Goal: Task Accomplishment & Management: Complete application form

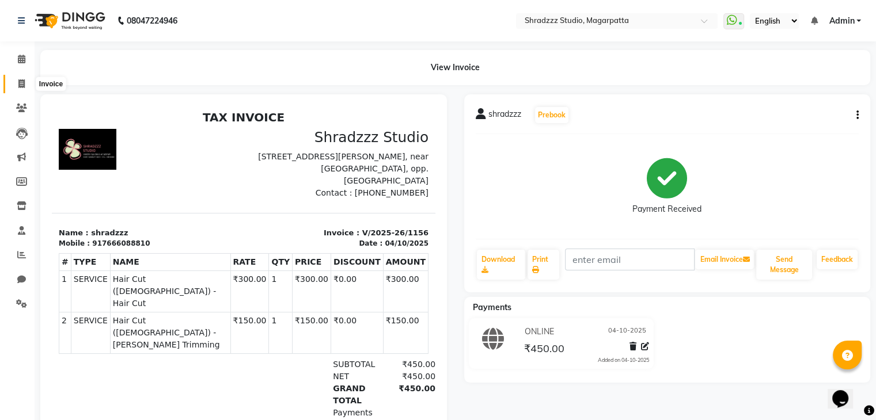
click at [21, 81] on icon at bounding box center [21, 83] width 6 height 9
select select "4544"
select select "service"
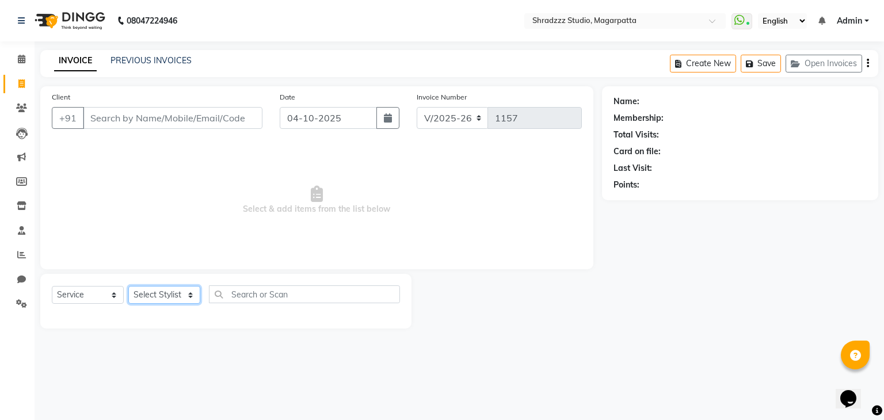
click at [174, 294] on select "Select Stylist" at bounding box center [164, 295] width 72 height 18
select select "87762"
click at [128, 287] on select "Select Stylist [PERSON_NAME] Manager [MEDICAL_DATA][PERSON_NAME] Sameer [PERSON…" at bounding box center [164, 295] width 72 height 18
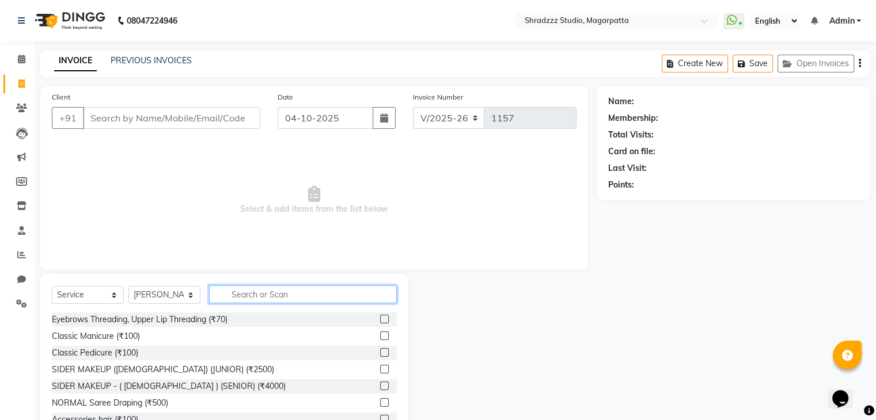
click at [269, 296] on input "text" at bounding box center [303, 295] width 188 height 18
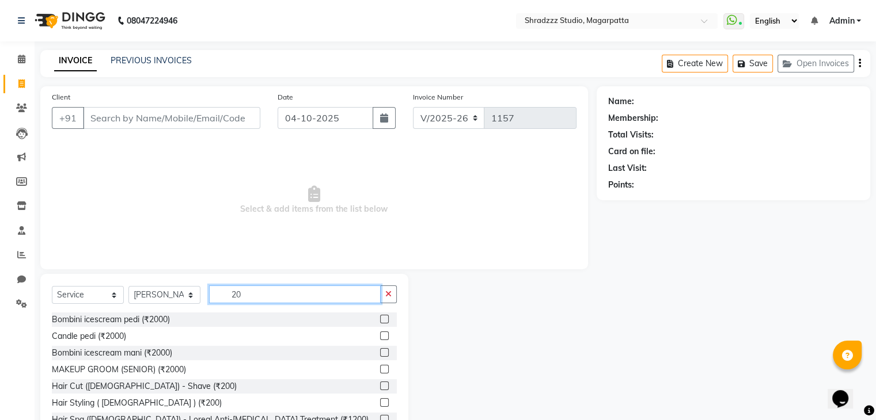
type input "2"
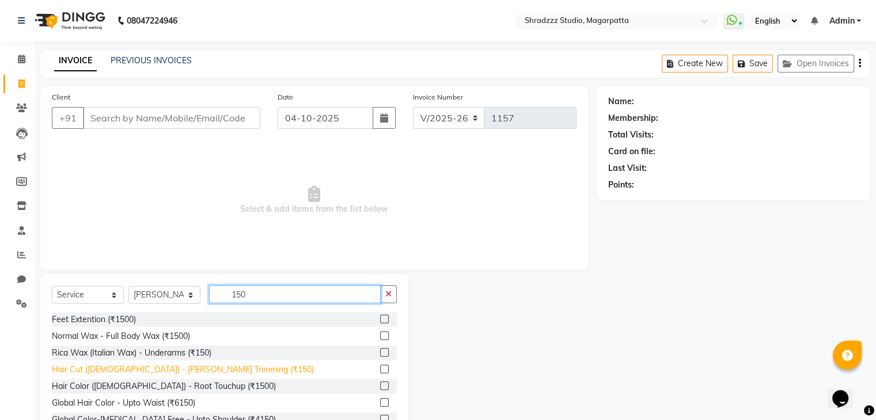
type input "150"
click at [115, 369] on div "Hair Cut ([DEMOGRAPHIC_DATA]) - [PERSON_NAME] Trimming (₹150)" at bounding box center [183, 370] width 262 height 12
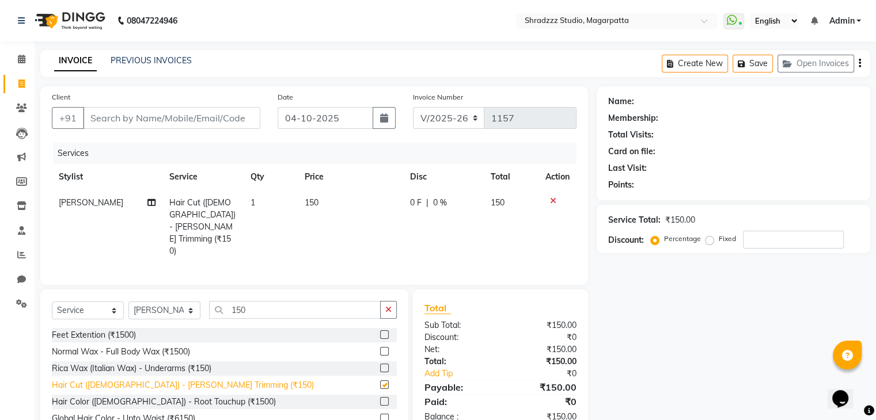
checkbox input "false"
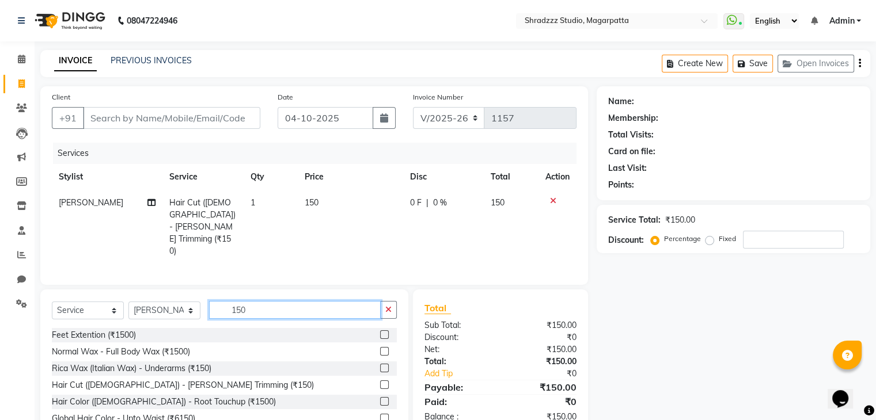
click at [281, 301] on input "150" at bounding box center [295, 310] width 172 height 18
type input "1"
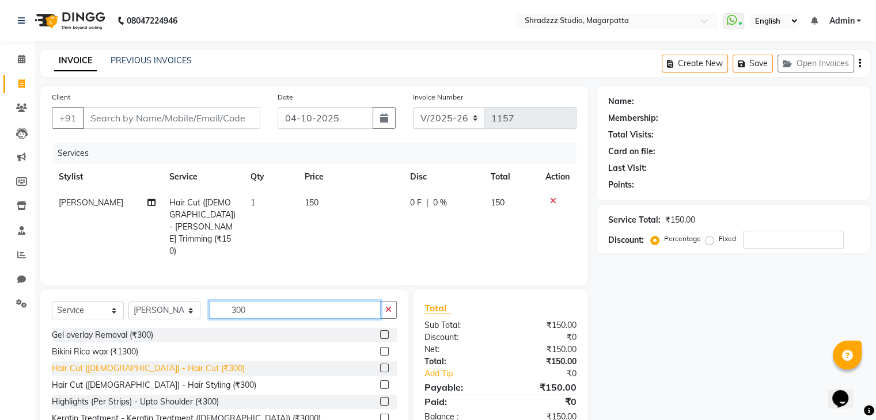
type input "300"
click at [104, 363] on div "Hair Cut ([DEMOGRAPHIC_DATA]) - Hair Cut (₹300)" at bounding box center [148, 369] width 193 height 12
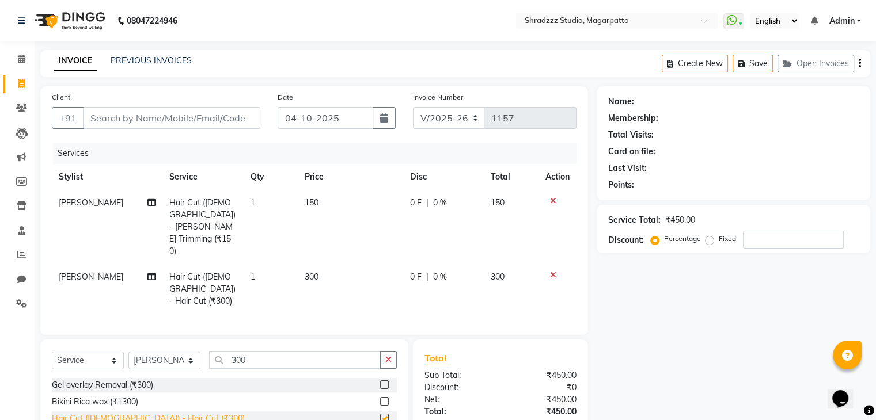
checkbox input "false"
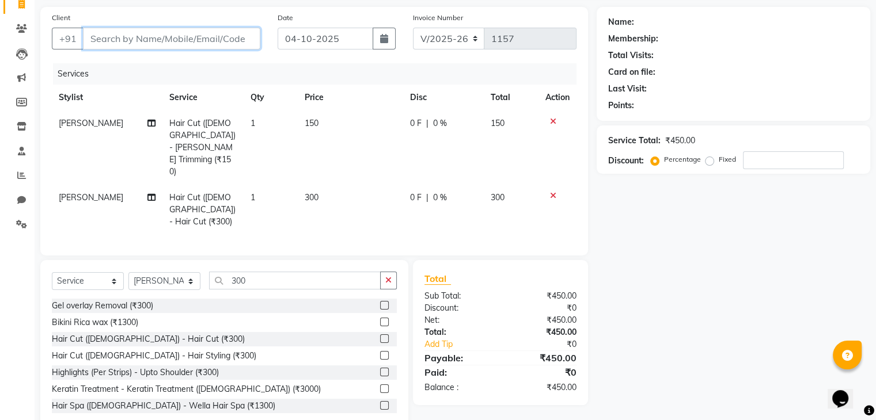
click at [172, 42] on input "Client" at bounding box center [171, 39] width 177 height 22
type input "7"
type input "0"
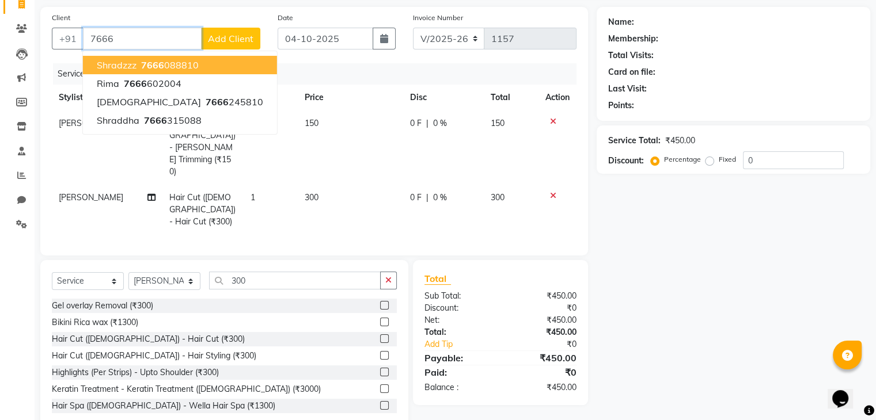
click at [142, 63] on span "7666" at bounding box center [152, 65] width 23 height 12
type input "7666088810"
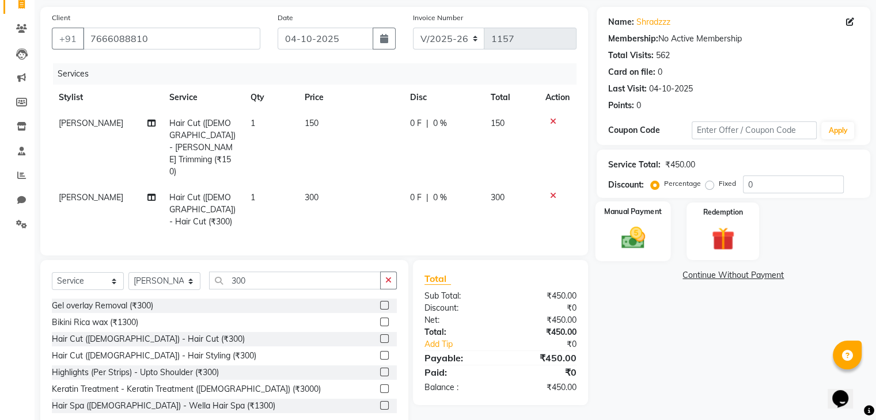
click at [632, 236] on img at bounding box center [632, 238] width 39 height 28
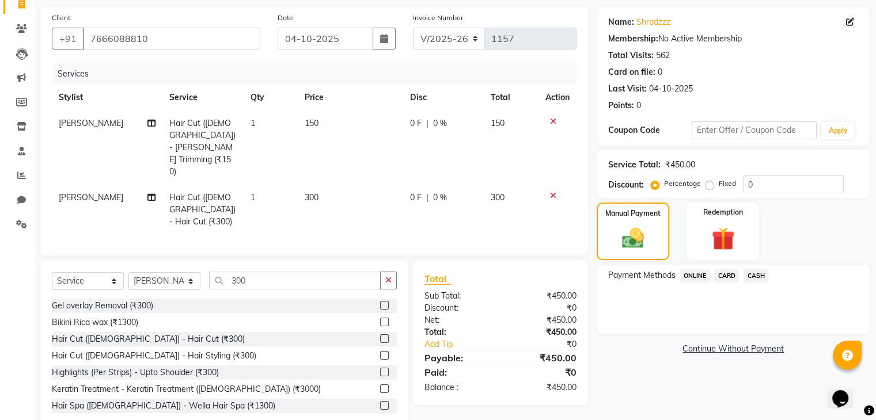
click at [693, 275] on span "ONLINE" at bounding box center [695, 275] width 30 height 13
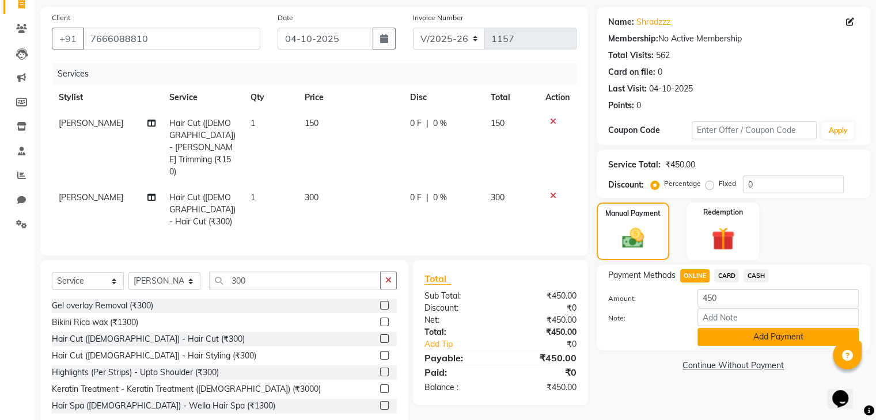
click at [774, 341] on button "Add Payment" at bounding box center [777, 337] width 161 height 18
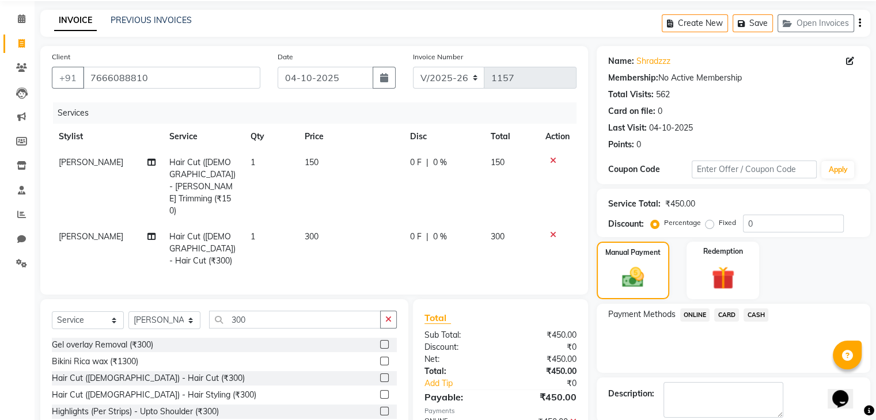
scroll to position [98, 0]
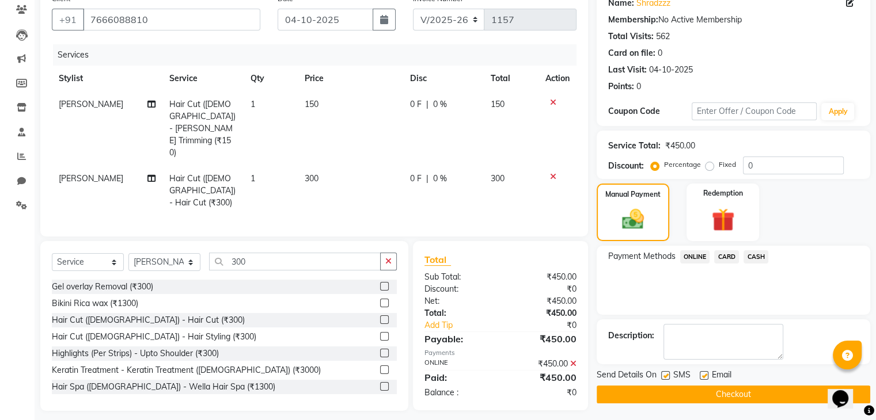
click at [570, 360] on icon at bounding box center [573, 364] width 6 height 8
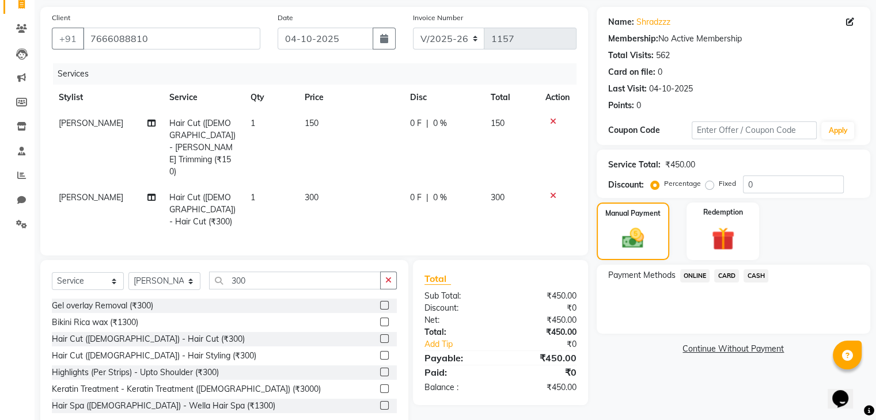
click at [698, 269] on span "ONLINE" at bounding box center [695, 275] width 30 height 13
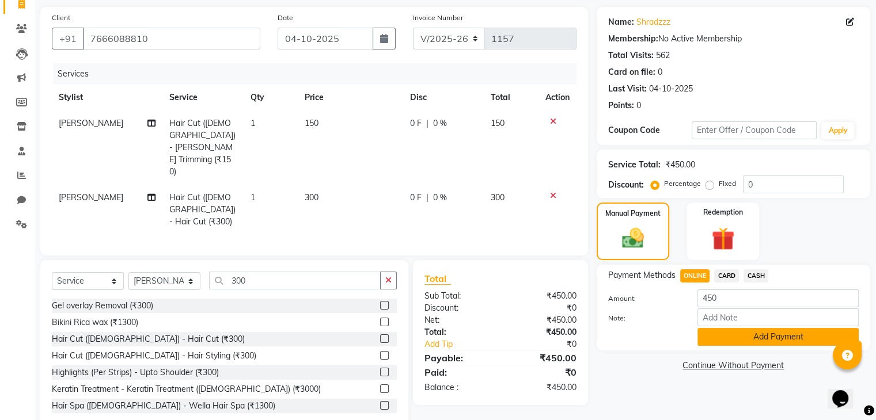
click at [783, 334] on button "Add Payment" at bounding box center [777, 337] width 161 height 18
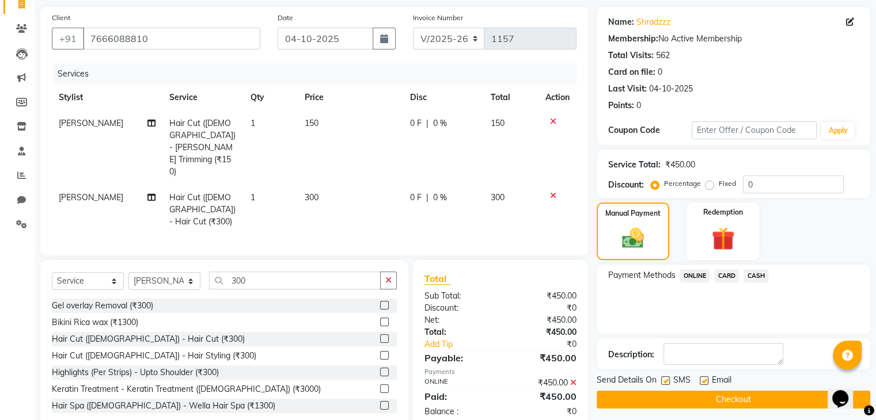
click at [573, 378] on span at bounding box center [573, 383] width 6 height 10
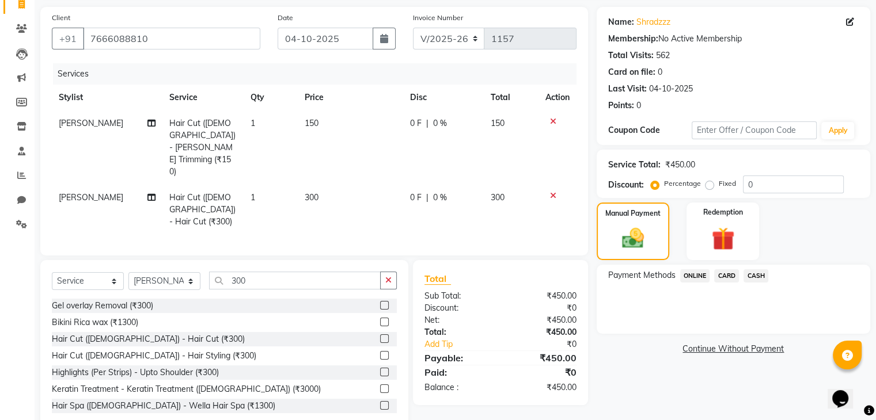
click at [700, 273] on span "ONLINE" at bounding box center [695, 275] width 30 height 13
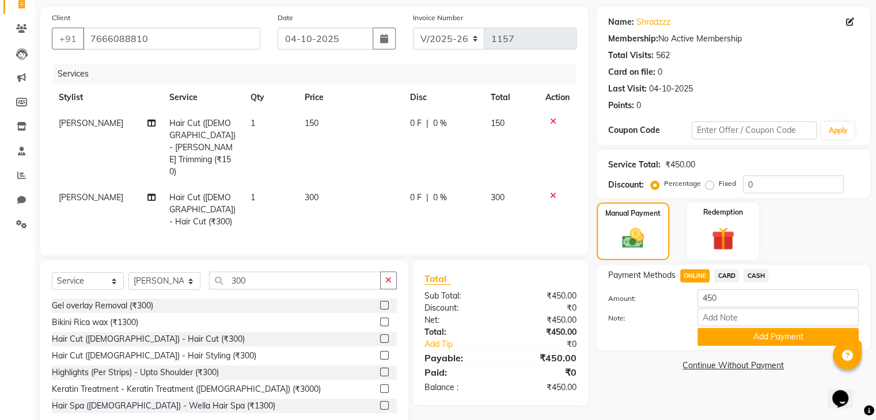
click at [730, 275] on span "CARD" at bounding box center [726, 275] width 25 height 13
click at [699, 272] on span "ONLINE" at bounding box center [695, 275] width 30 height 13
click at [755, 333] on button "Add Payment" at bounding box center [777, 337] width 161 height 18
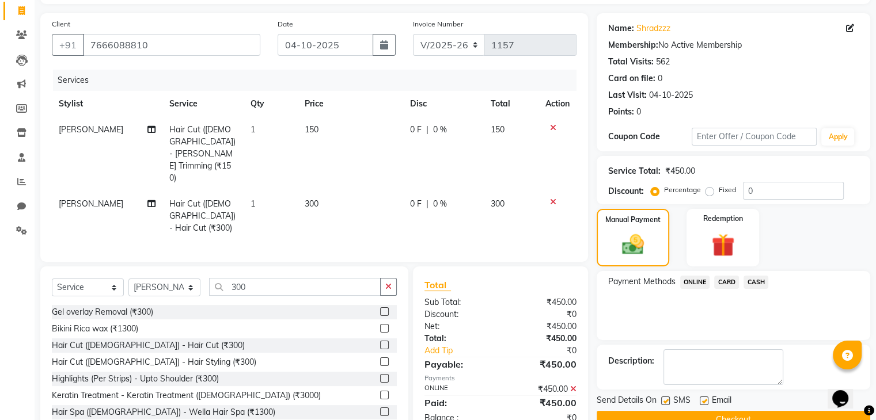
scroll to position [71, 0]
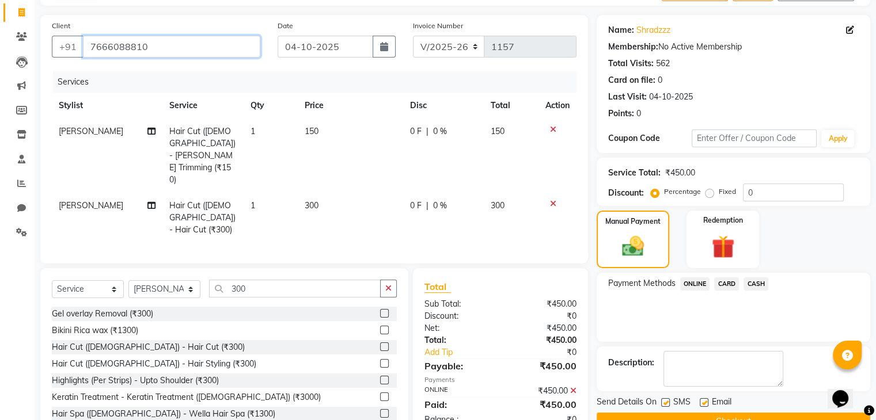
click at [156, 45] on input "7666088810" at bounding box center [171, 47] width 177 height 22
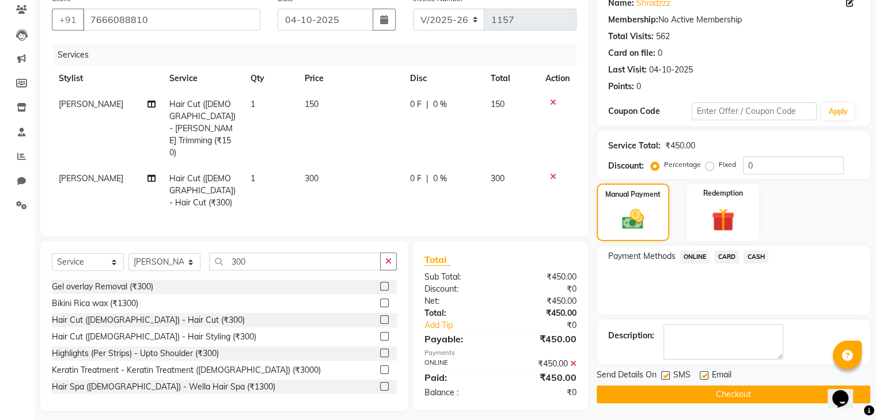
click at [748, 394] on button "Checkout" at bounding box center [732, 395] width 273 height 18
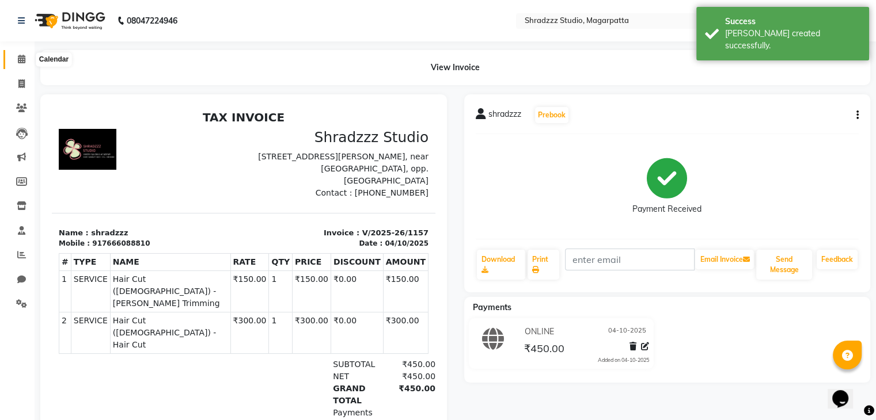
click at [22, 60] on icon at bounding box center [21, 59] width 7 height 9
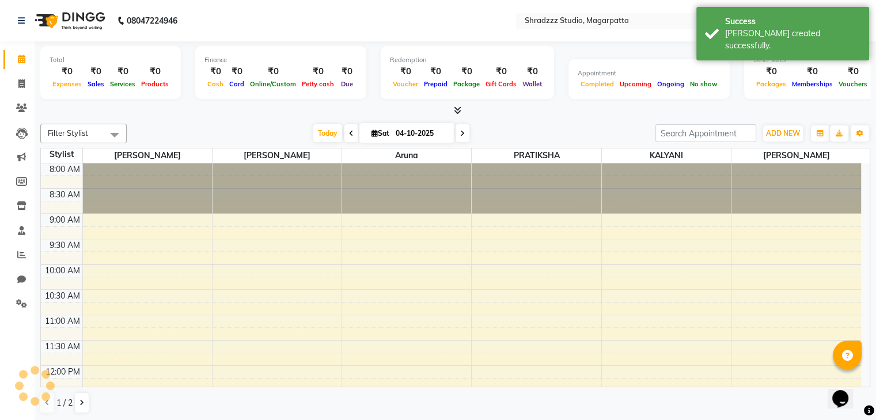
scroll to position [502, 0]
